Goal: Complete application form: Complete application form

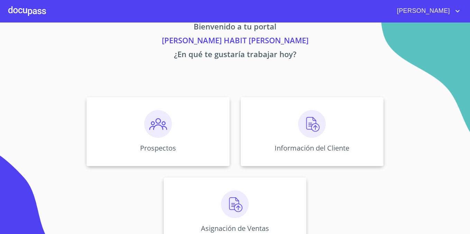
scroll to position [19, 0]
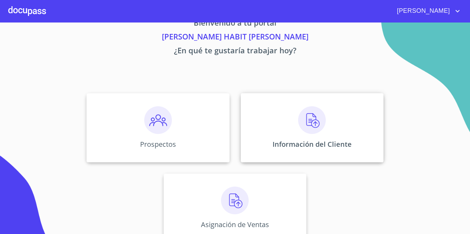
click at [294, 117] on div "Información del Cliente" at bounding box center [312, 127] width 143 height 69
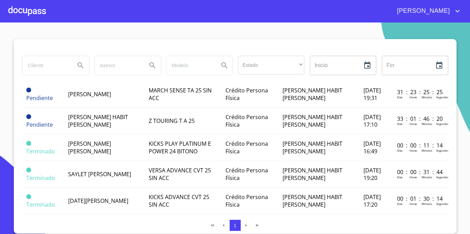
scroll to position [56, 0]
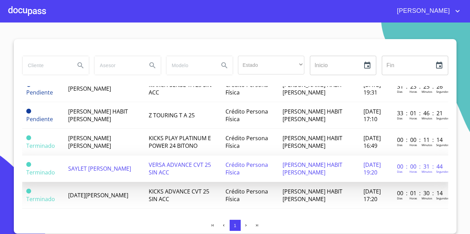
click at [99, 170] on td "SAYLET [PERSON_NAME]" at bounding box center [104, 168] width 81 height 27
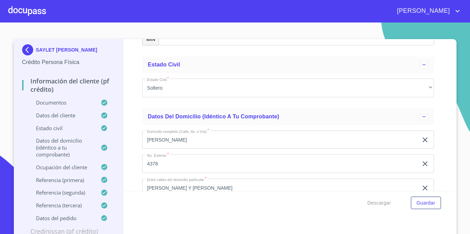
scroll to position [2498, 0]
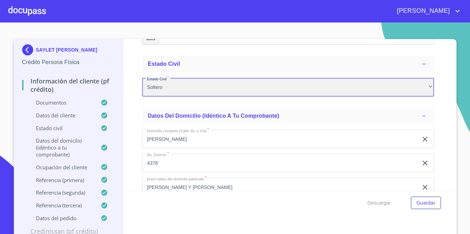
click at [420, 81] on div "Soltero" at bounding box center [288, 87] width 292 height 19
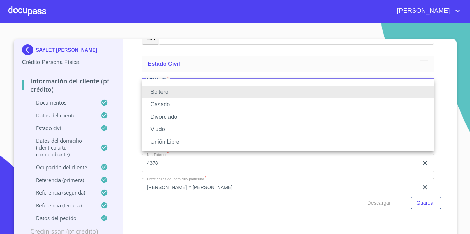
click at [390, 103] on li "Casado" at bounding box center [288, 104] width 292 height 12
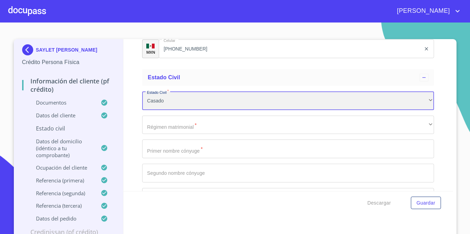
scroll to position [2475, 0]
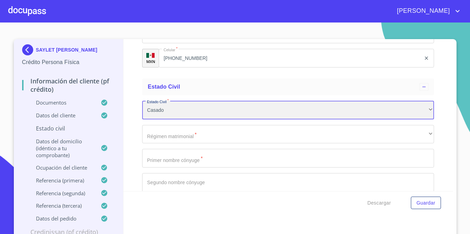
click at [418, 113] on div "Casado" at bounding box center [288, 110] width 292 height 19
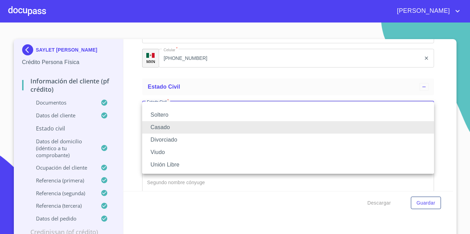
click at [365, 118] on li "Soltero" at bounding box center [288, 115] width 292 height 12
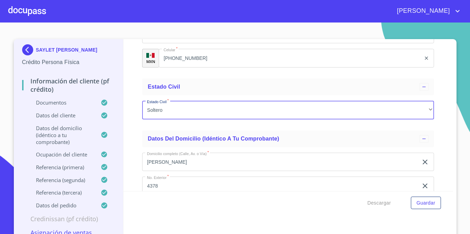
click at [447, 117] on div "Información del cliente (PF crédito) Documentos Documento de identificación.   …" at bounding box center [289, 115] width 330 height 152
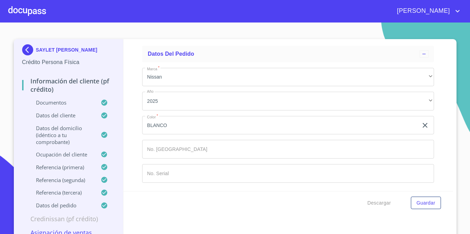
scroll to position [4, 0]
